Goal: Information Seeking & Learning: Learn about a topic

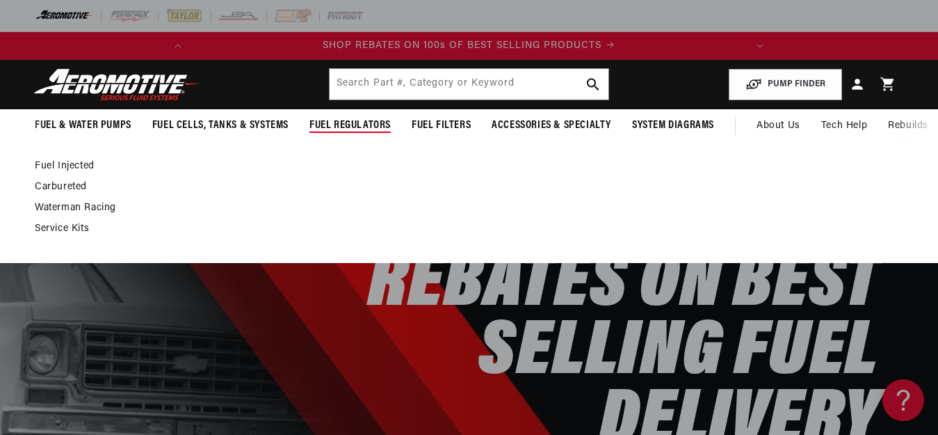
click at [53, 186] on link "Carbureted" at bounding box center [462, 187] width 855 height 13
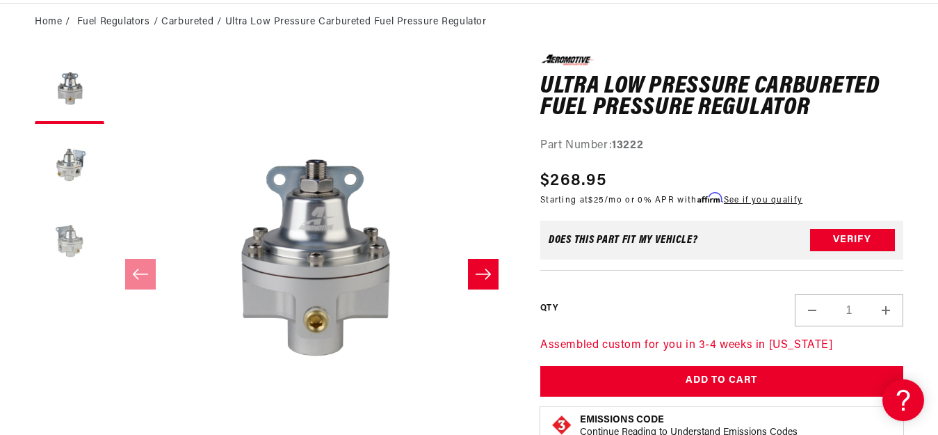
scroll to position [0, 550]
click at [72, 165] on button "Load image 2 in gallery view" at bounding box center [70, 166] width 70 height 70
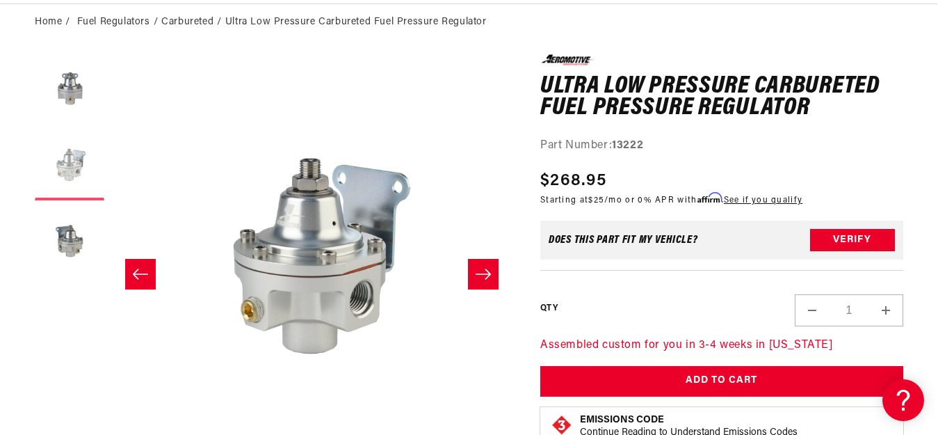
scroll to position [0, 0]
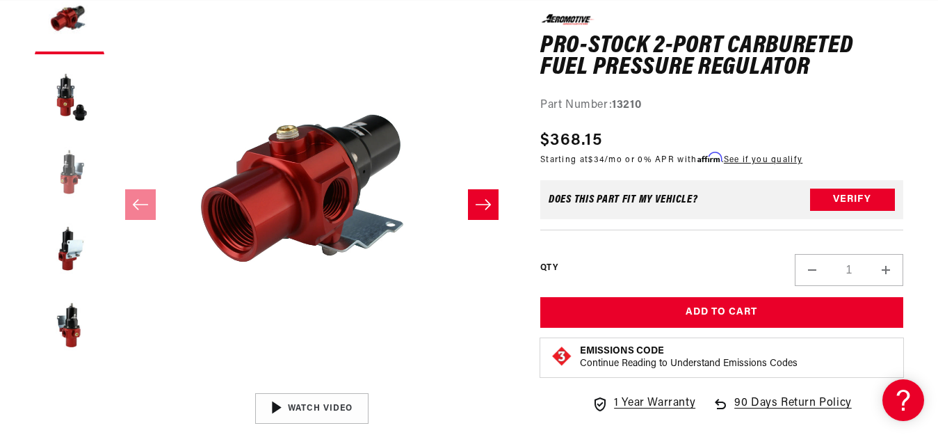
scroll to position [0, 550]
click at [76, 330] on button "Load image 5 in gallery view" at bounding box center [70, 326] width 70 height 70
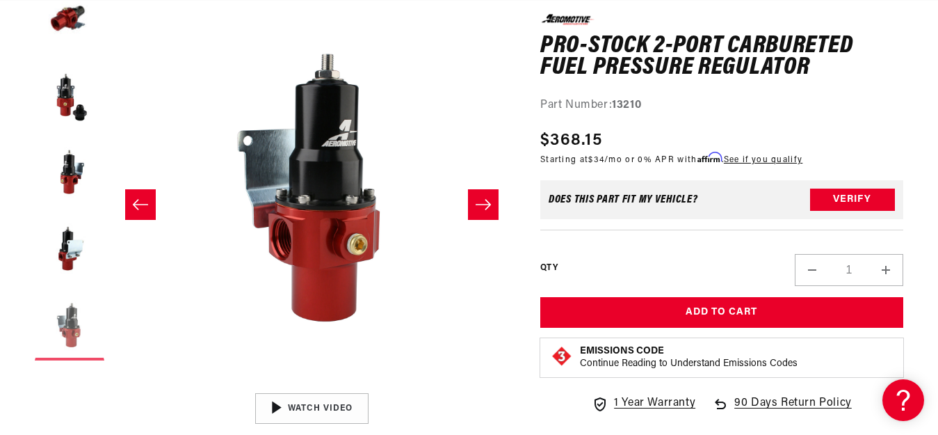
scroll to position [1, 1605]
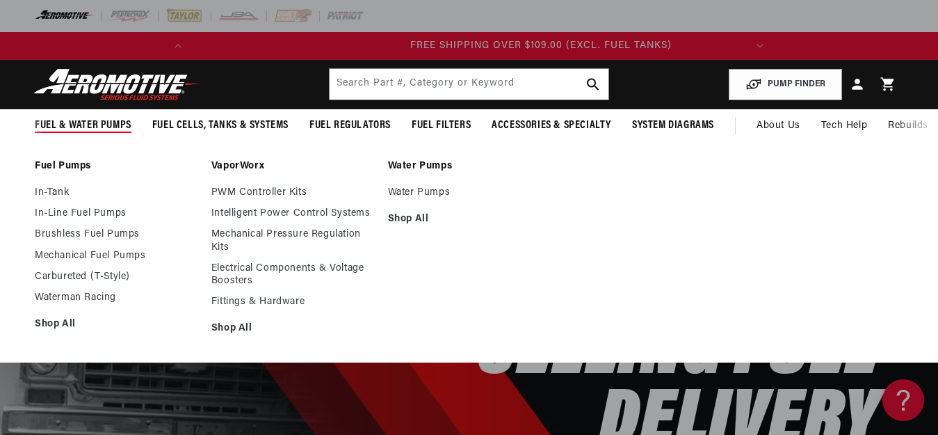
scroll to position [0, 550]
click at [47, 214] on link "In-Line Fuel Pumps" at bounding box center [116, 213] width 163 height 13
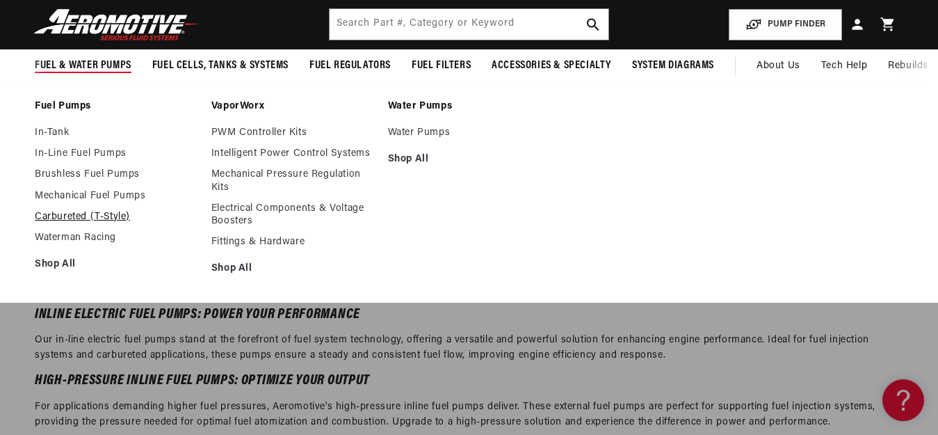
scroll to position [0, 550]
click at [53, 216] on link "Carbureted (T-Style)" at bounding box center [116, 217] width 163 height 13
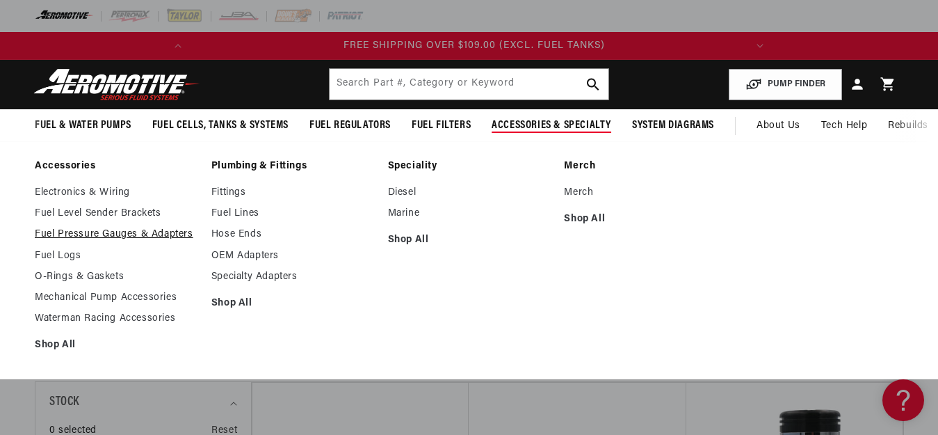
scroll to position [0, 550]
click at [70, 231] on link "Fuel Pressure Gauges & Adapters" at bounding box center [116, 234] width 163 height 13
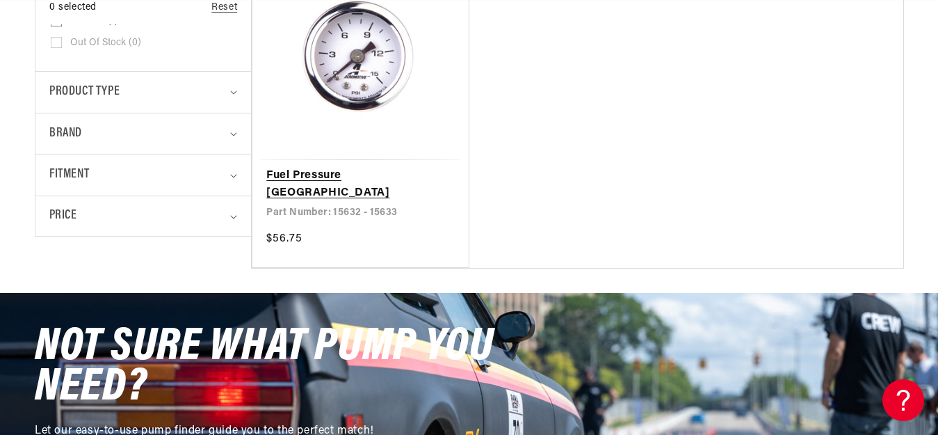
scroll to position [0, 550]
click at [322, 171] on link "Fuel Pressure [GEOGRAPHIC_DATA]" at bounding box center [360, 184] width 188 height 35
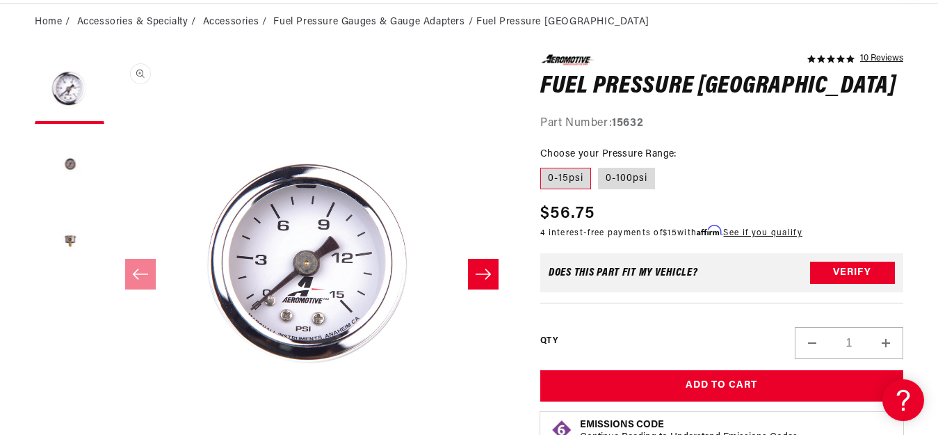
scroll to position [0, 550]
click at [66, 241] on button "Load image 3 in gallery view" at bounding box center [70, 242] width 70 height 70
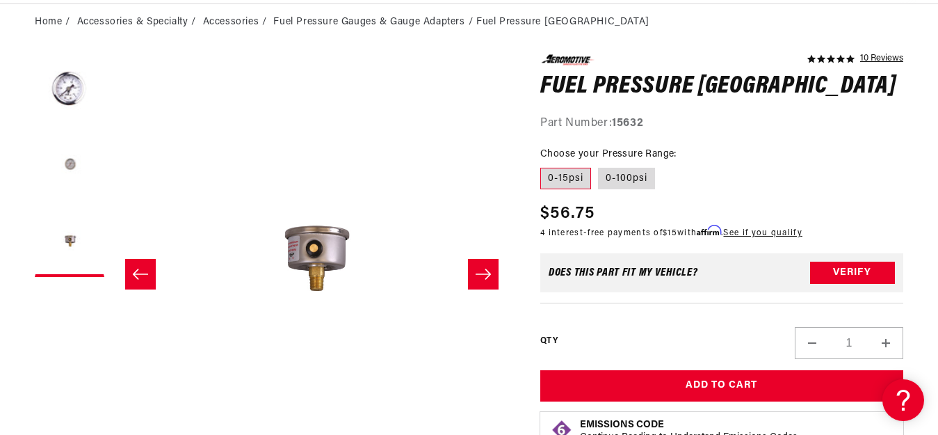
scroll to position [0, 0]
click at [70, 158] on button "Load image 2 in gallery view" at bounding box center [70, 166] width 70 height 70
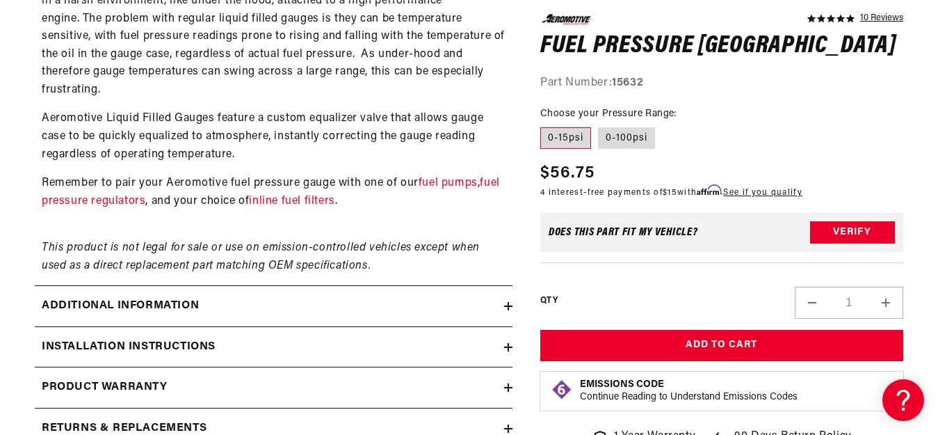
click at [70, 301] on h2 "Additional information" at bounding box center [120, 306] width 157 height 18
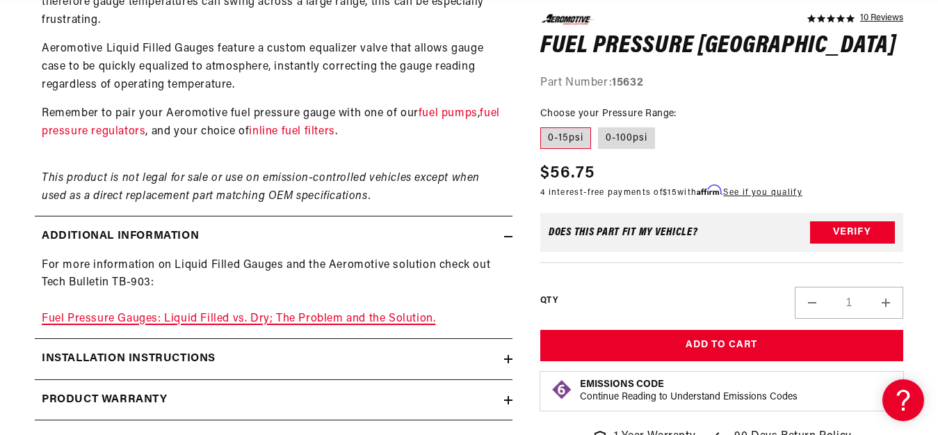
click at [306, 314] on link "Fuel Pressure Gauges: Liquid Filled vs. Dry; The Problem and the Solution." at bounding box center [239, 318] width 394 height 11
